Goal: Task Accomplishment & Management: Use online tool/utility

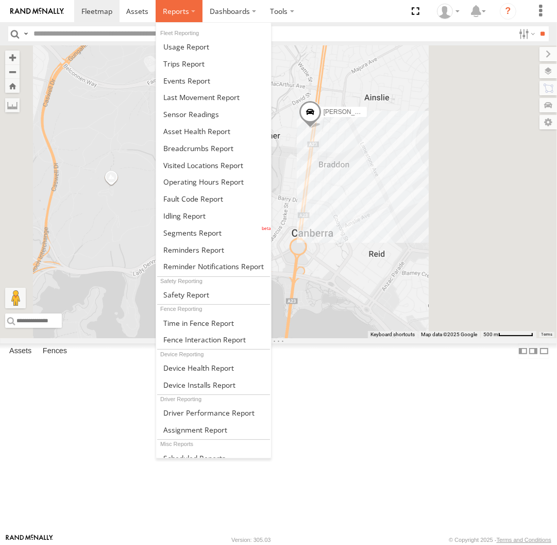
click at [166, 20] on label at bounding box center [179, 11] width 47 height 22
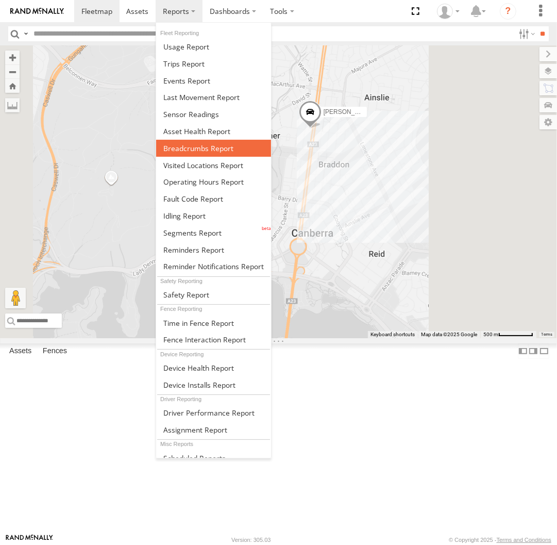
click at [207, 150] on span at bounding box center [198, 148] width 70 height 10
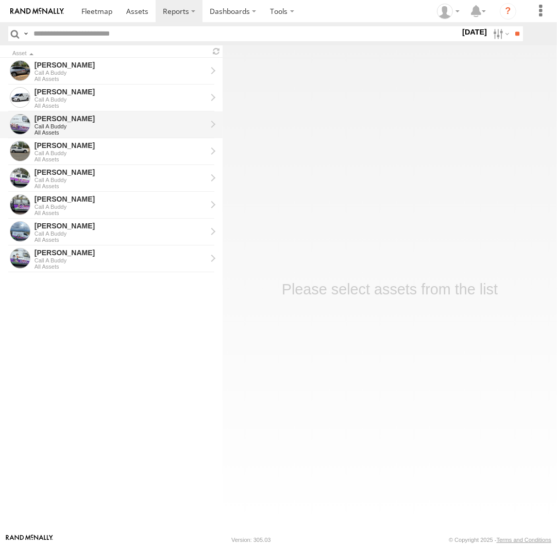
click at [97, 129] on div "All Assets" at bounding box center [121, 132] width 172 height 6
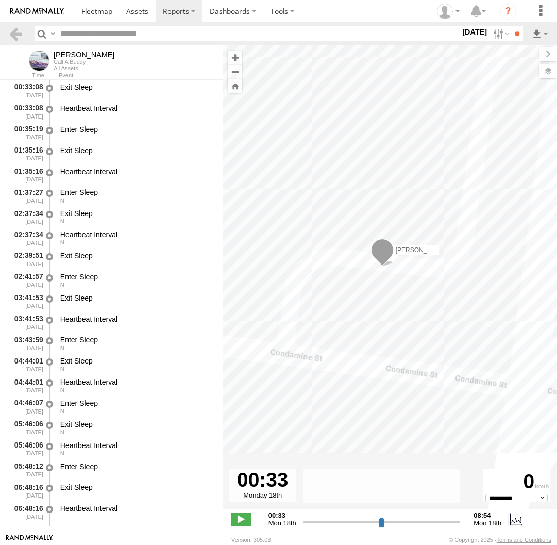
select select "**********"
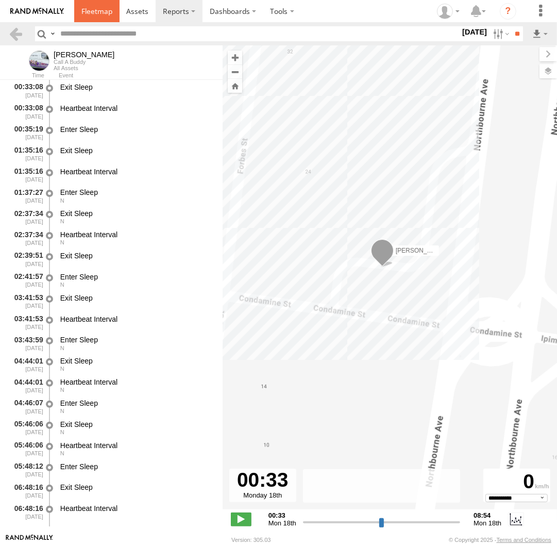
click at [113, 9] on link at bounding box center [96, 11] width 45 height 22
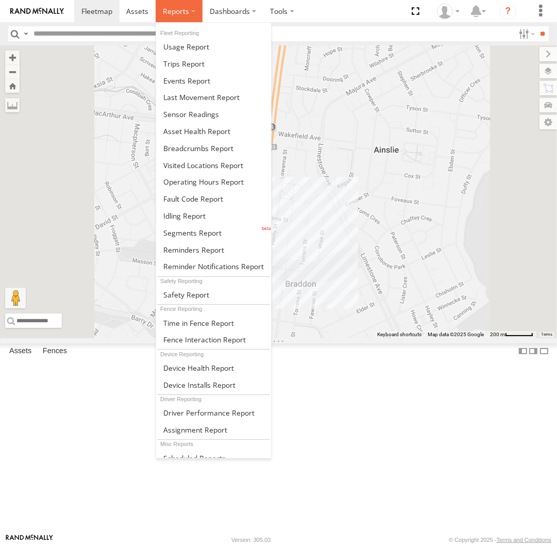
click at [189, 14] on label at bounding box center [179, 11] width 47 height 22
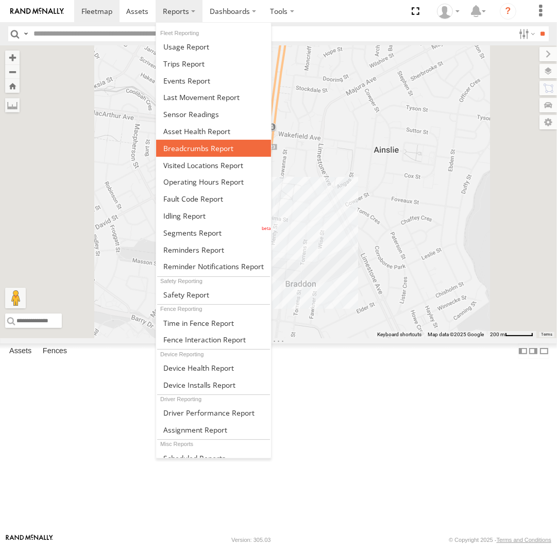
click at [213, 146] on span at bounding box center [198, 148] width 70 height 10
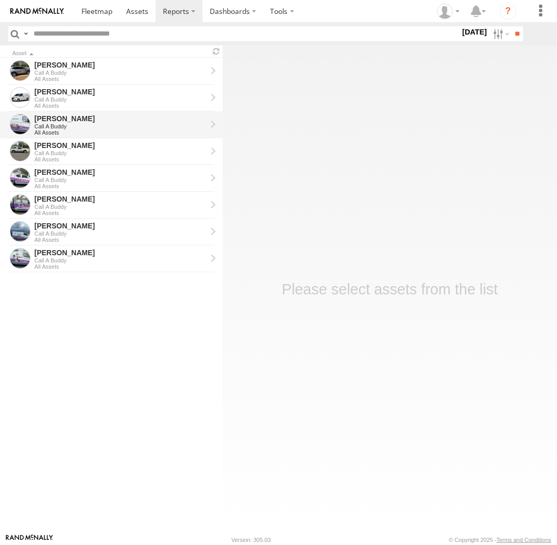
click at [103, 126] on div "Call A Buddy" at bounding box center [121, 126] width 172 height 6
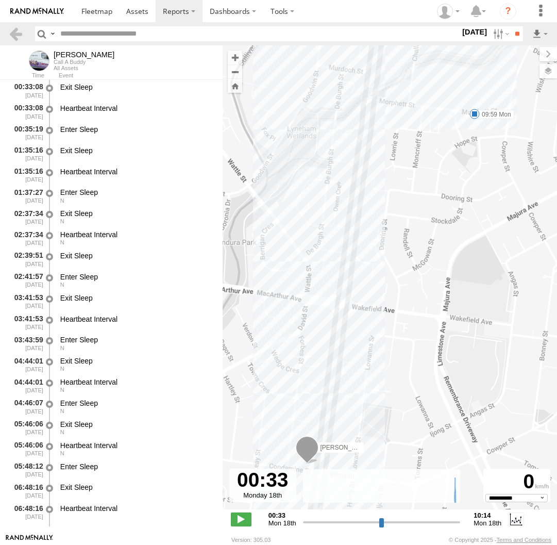
select select "**********"
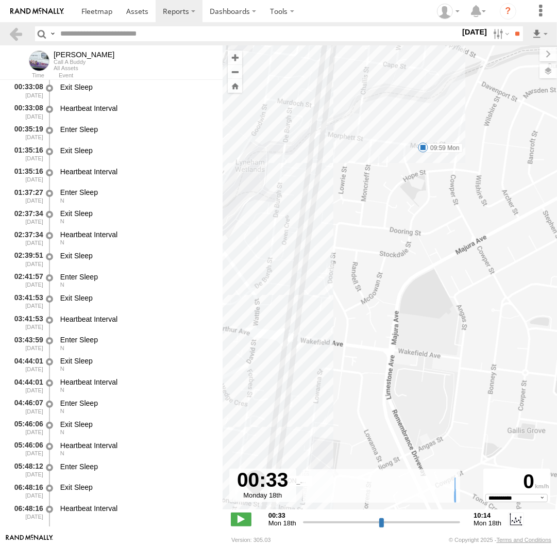
drag, startPoint x: 468, startPoint y: 126, endPoint x: 414, endPoint y: 162, distance: 65.0
click at [414, 162] on div "Peter 09:59 Mon" at bounding box center [390, 282] width 334 height 475
click at [425, 146] on span at bounding box center [423, 147] width 10 height 10
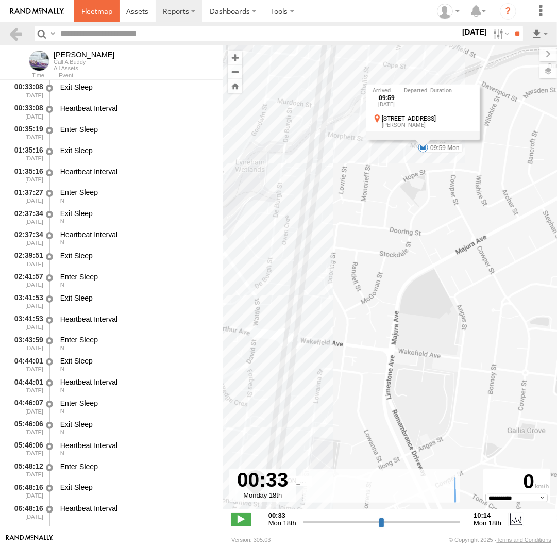
click at [87, 11] on span at bounding box center [96, 11] width 31 height 10
